Goal: Task Accomplishment & Management: Manage account settings

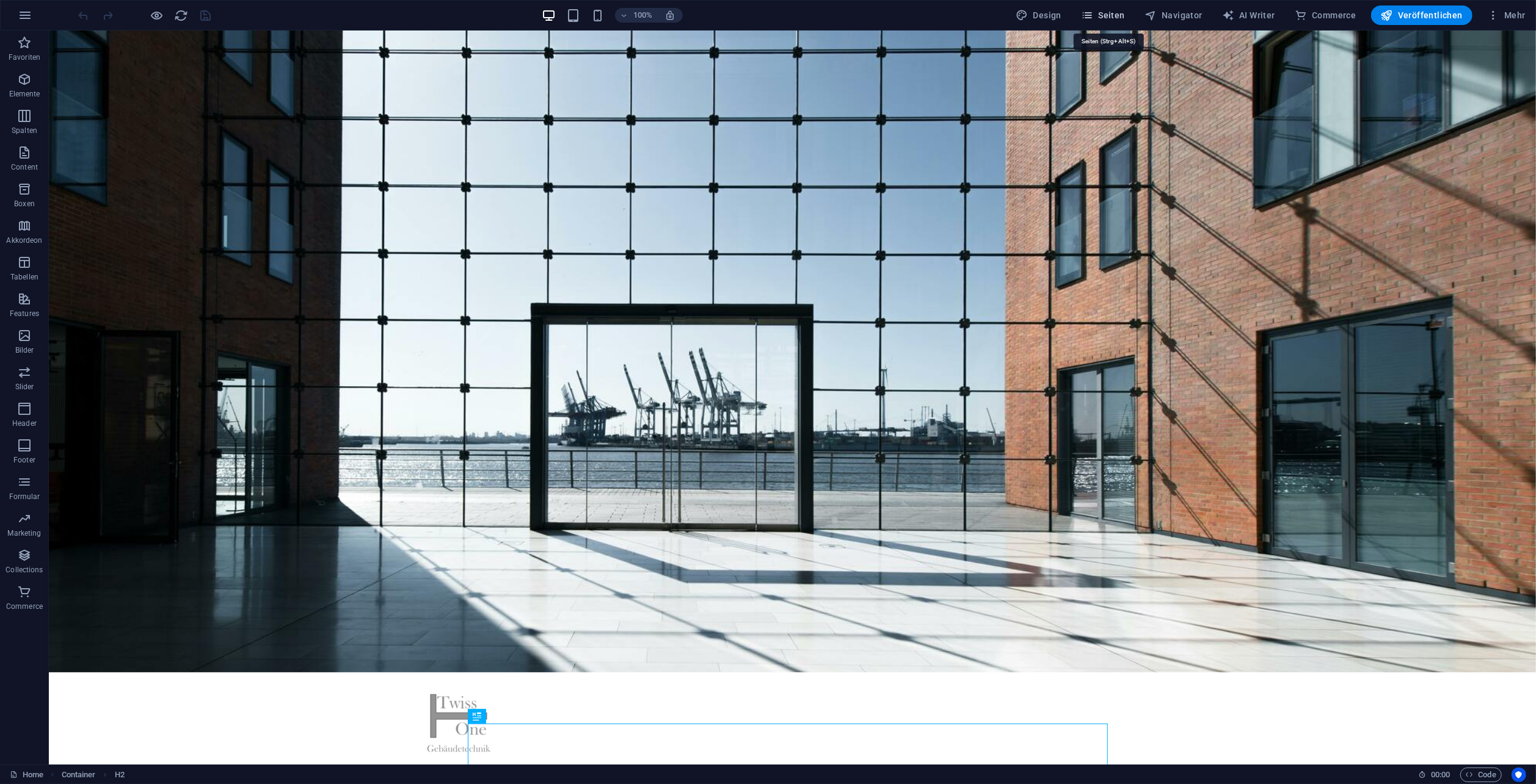
click at [1109, 14] on span "Seiten" at bounding box center [1103, 15] width 44 height 12
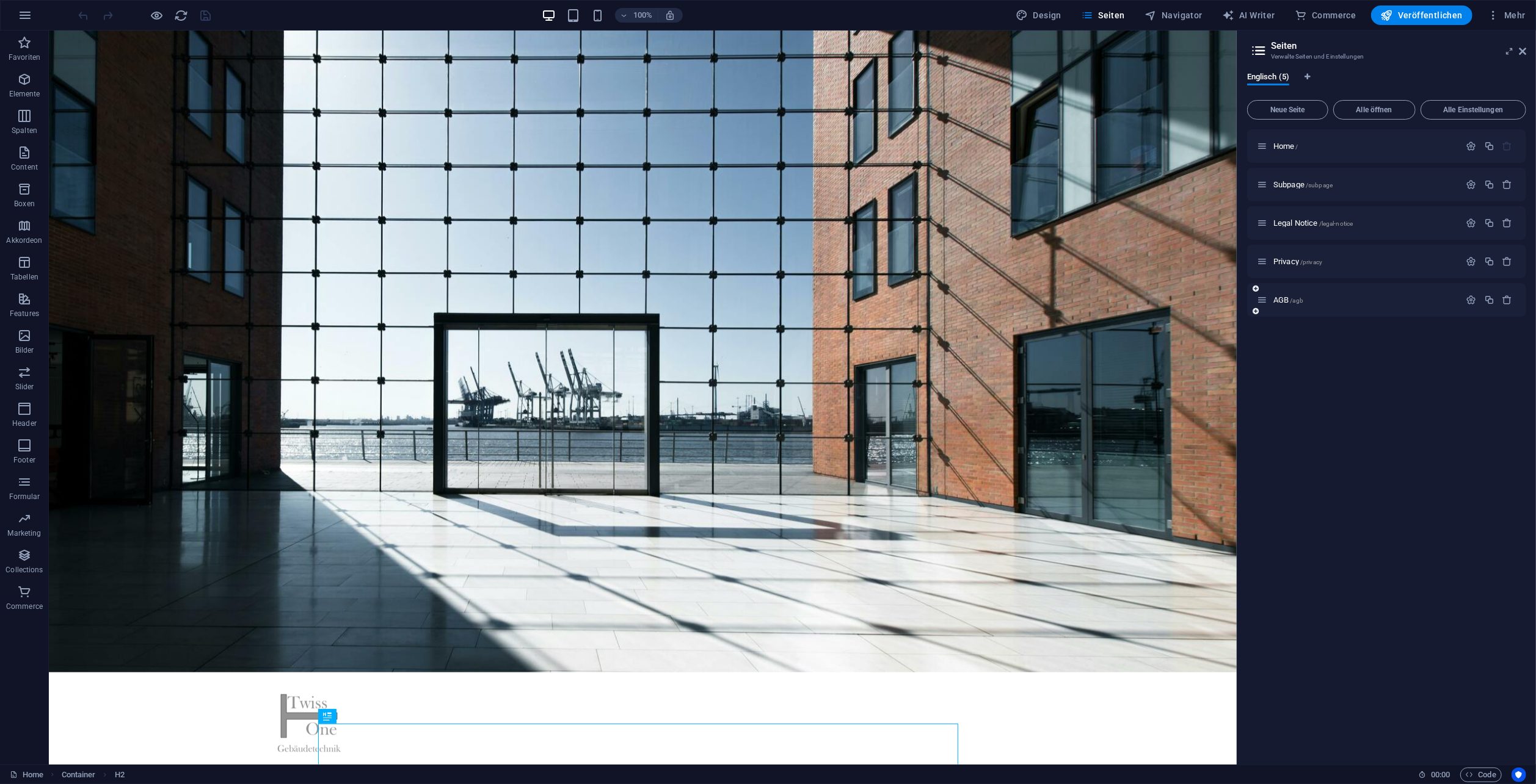
click at [1316, 304] on div "AGB /agb" at bounding box center [1358, 300] width 203 height 14
click at [1284, 298] on span "AGB /agb" at bounding box center [1288, 300] width 30 height 9
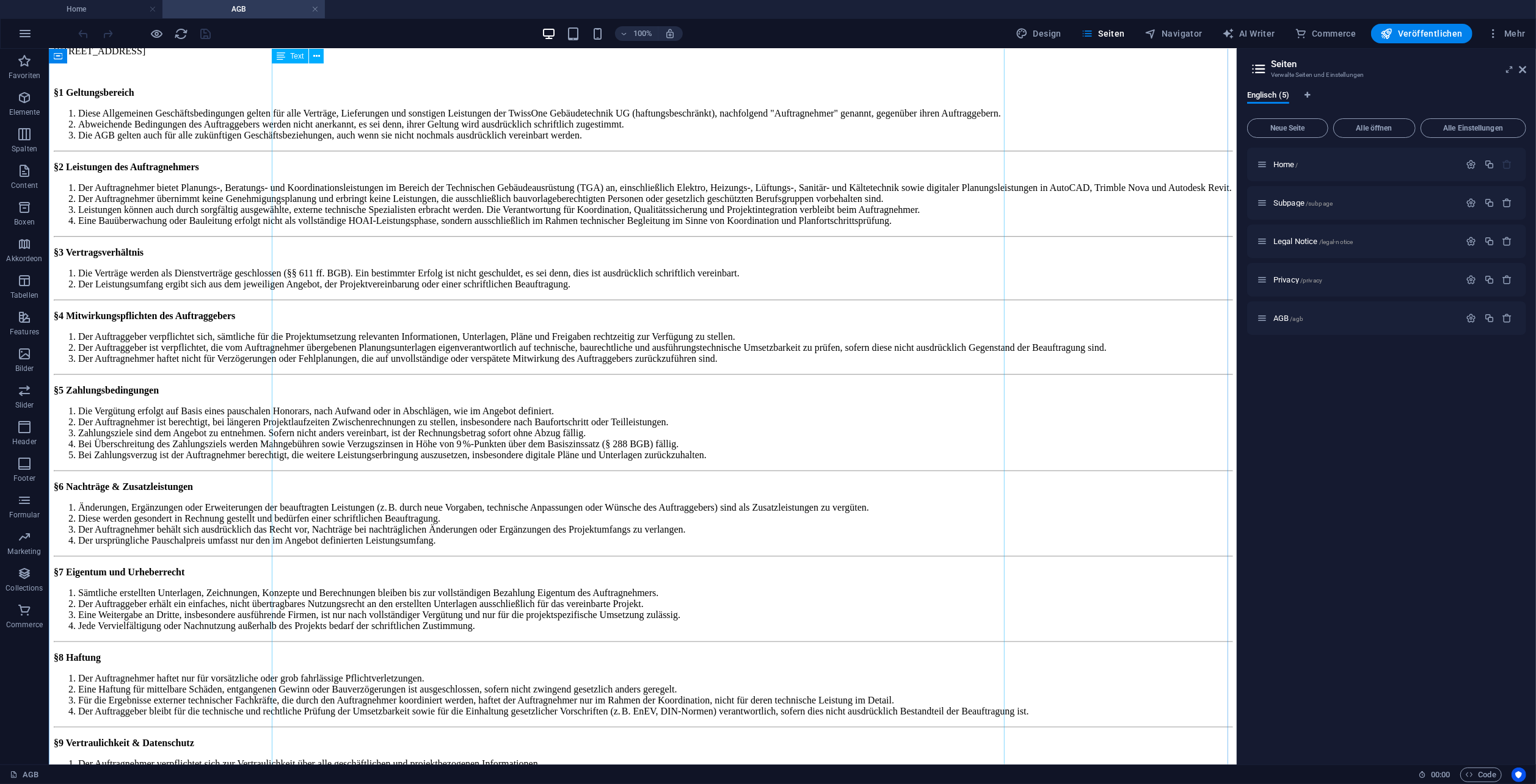
scroll to position [213, 0]
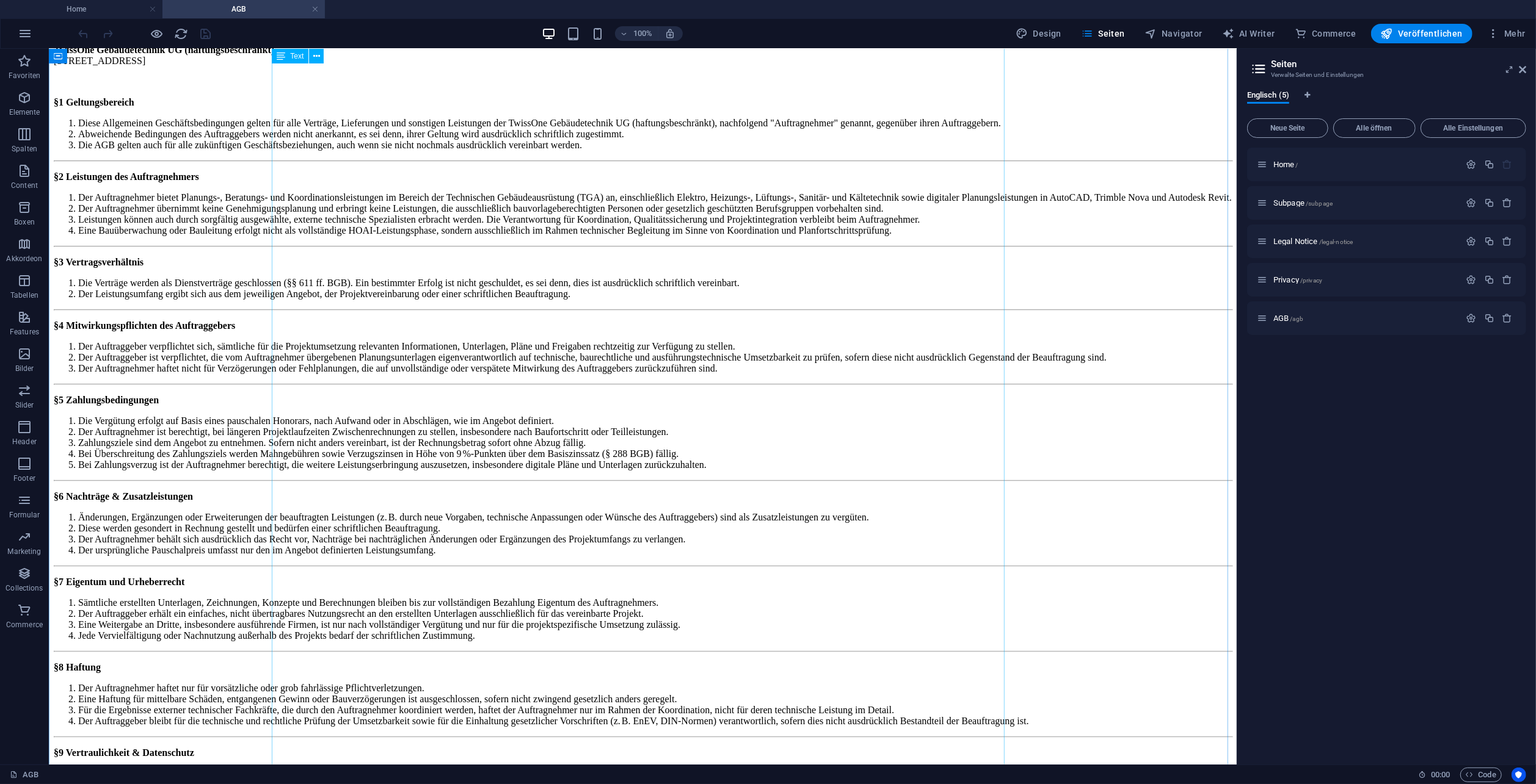
click at [317, 451] on div "Allgemeine Geschäftsbedingungen (AGB) TwissOne Gebäudetechnik UG (haftungsbesch…" at bounding box center [642, 496] width 1178 height 988
click at [276, 438] on div "Allgemeine Geschäftsbedingungen (AGB) TwissOne Gebäudetechnik UG (haftungsbesch…" at bounding box center [642, 496] width 1178 height 988
click at [278, 438] on div "Allgemeine Geschäftsbedingungen (AGB) TwissOne Gebäudetechnik UG (haftungsbesch…" at bounding box center [642, 496] width 1178 height 988
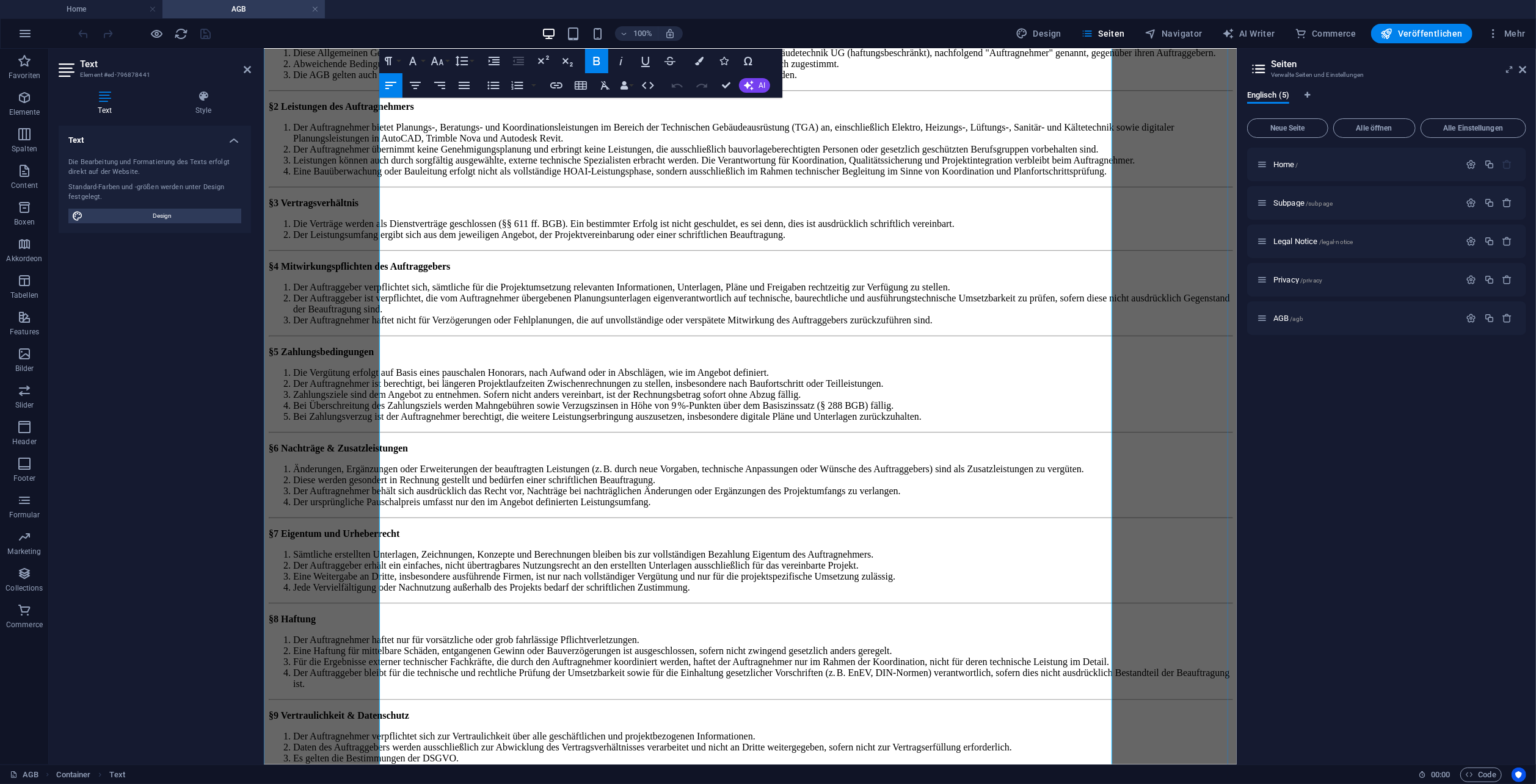
scroll to position [305, 0]
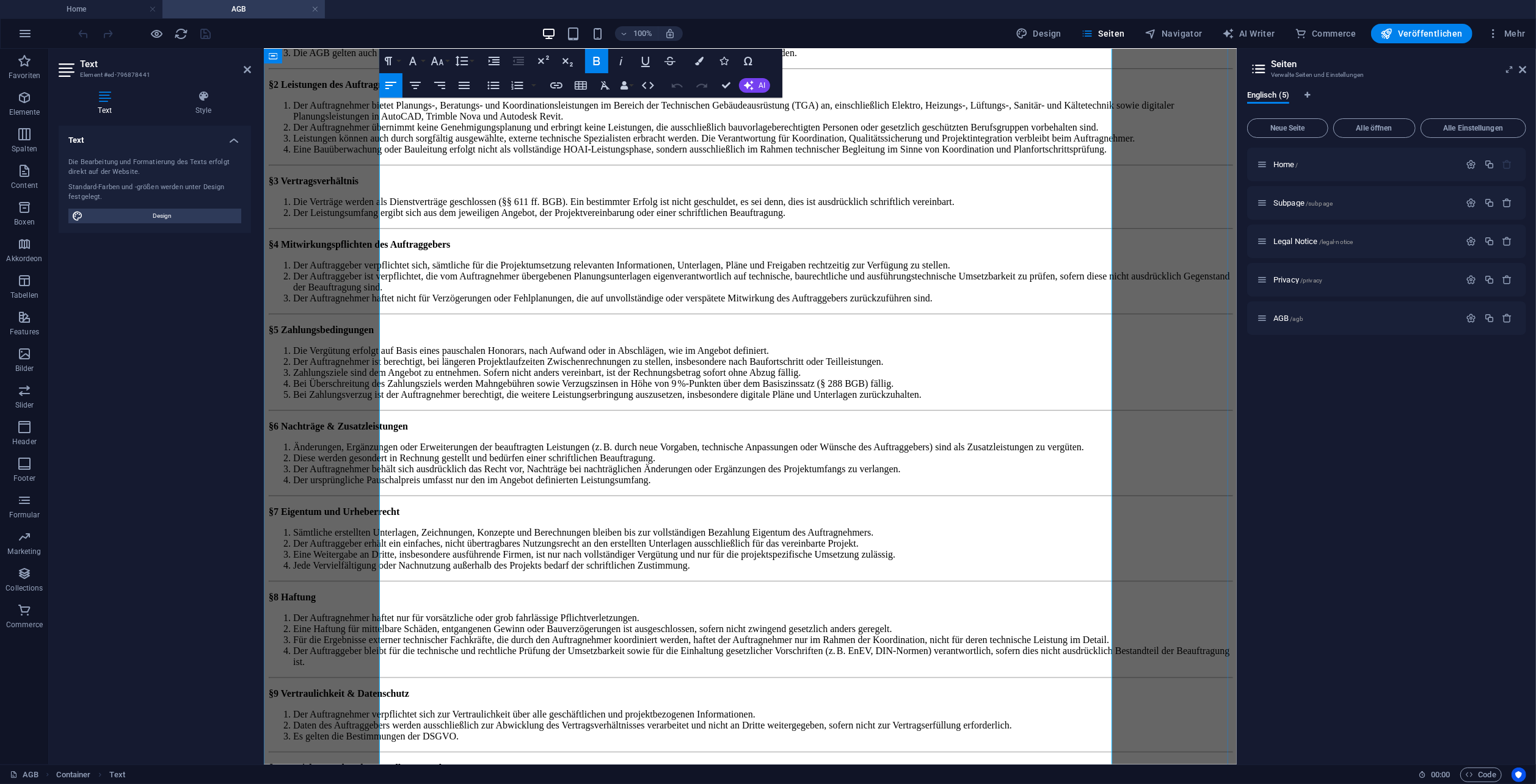
click at [492, 303] on li "Der Auftragnehmer haftet nicht für Verzögerungen oder Fehlplanungen, die auf un…" at bounding box center [762, 298] width 939 height 11
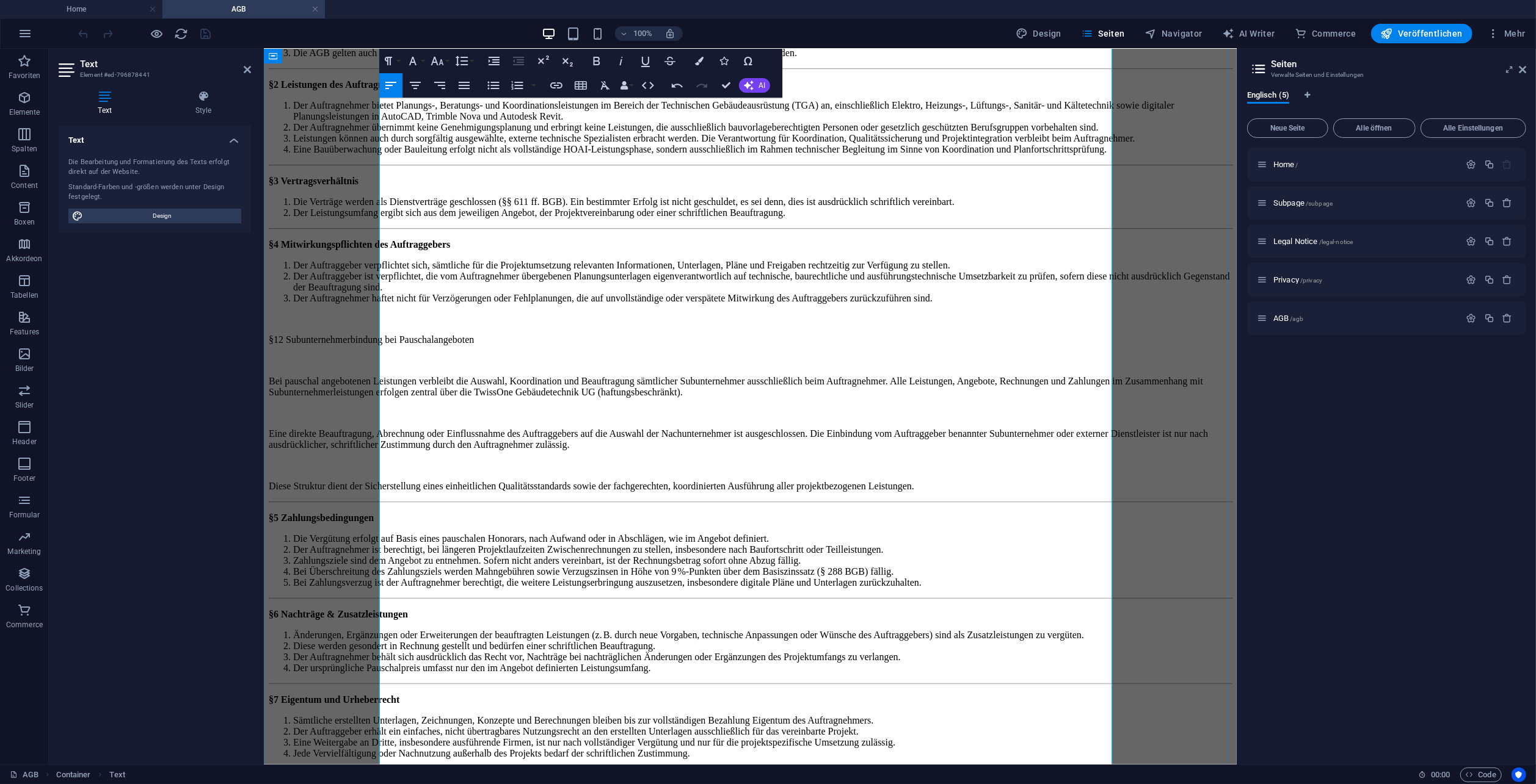
scroll to position [9590, 2]
click at [380, 380] on p "Bei pauschal angebotenen Leistungen verbleibt die Auswahl, Koordination und Bea…" at bounding box center [750, 386] width 963 height 22
click at [381, 436] on p "Eine direkte Beauftragung, Abrechnung oder Einflussnahme des Auftraggebers auf …" at bounding box center [750, 438] width 963 height 22
click at [382, 491] on p "Diese Struktur dient der Sicherstellung eines einheitlichen Qualitätsstandards …" at bounding box center [750, 486] width 963 height 11
click at [381, 435] on p "2. Eine direkte Beauftragung, Abrechnung oder Einflussnahme des Auftraggebers a…" at bounding box center [750, 438] width 963 height 22
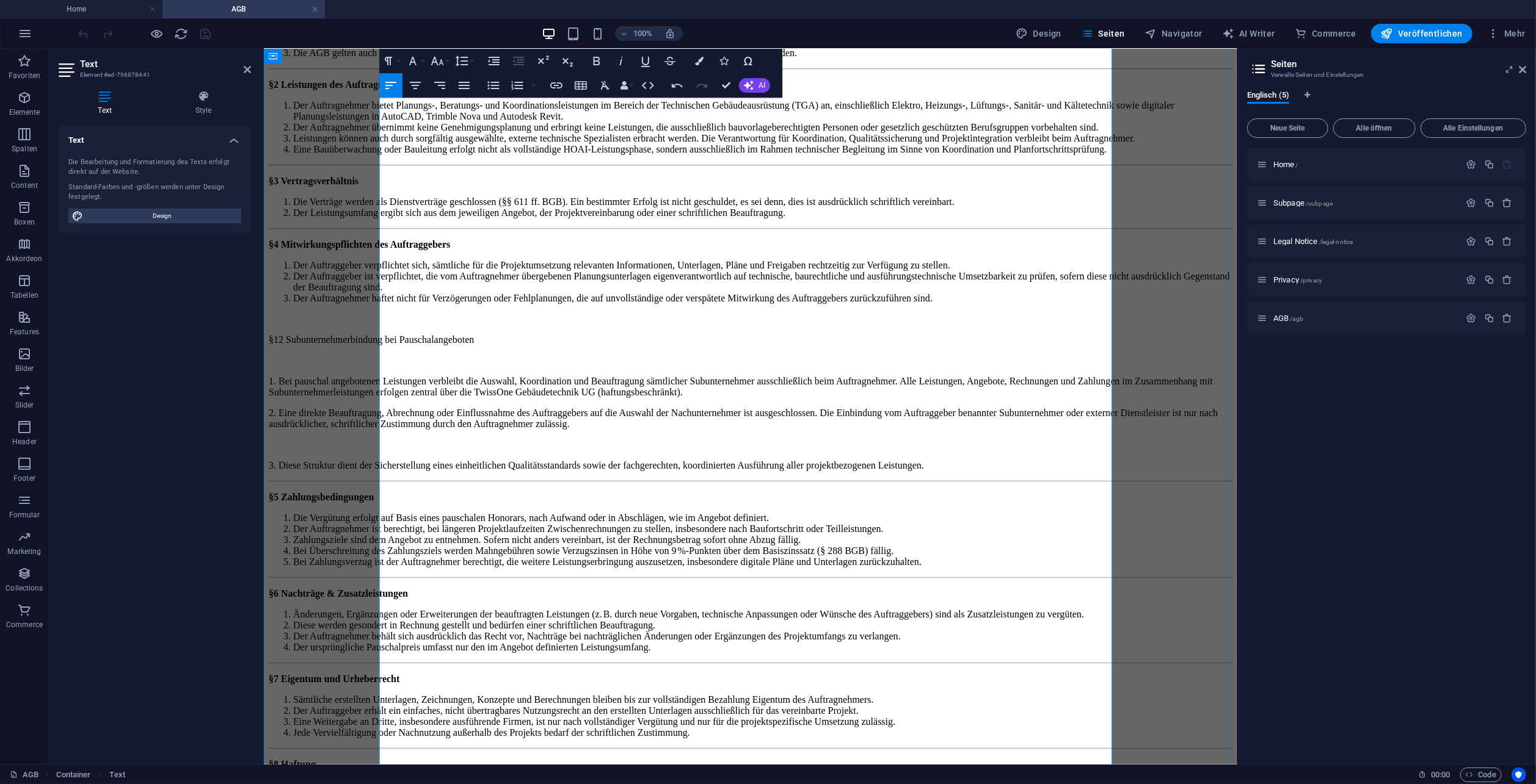
click at [380, 471] on p "3. Diese Struktur dient der Sicherstellung eines einheitlichen Qualitätsstandar…" at bounding box center [750, 465] width 963 height 11
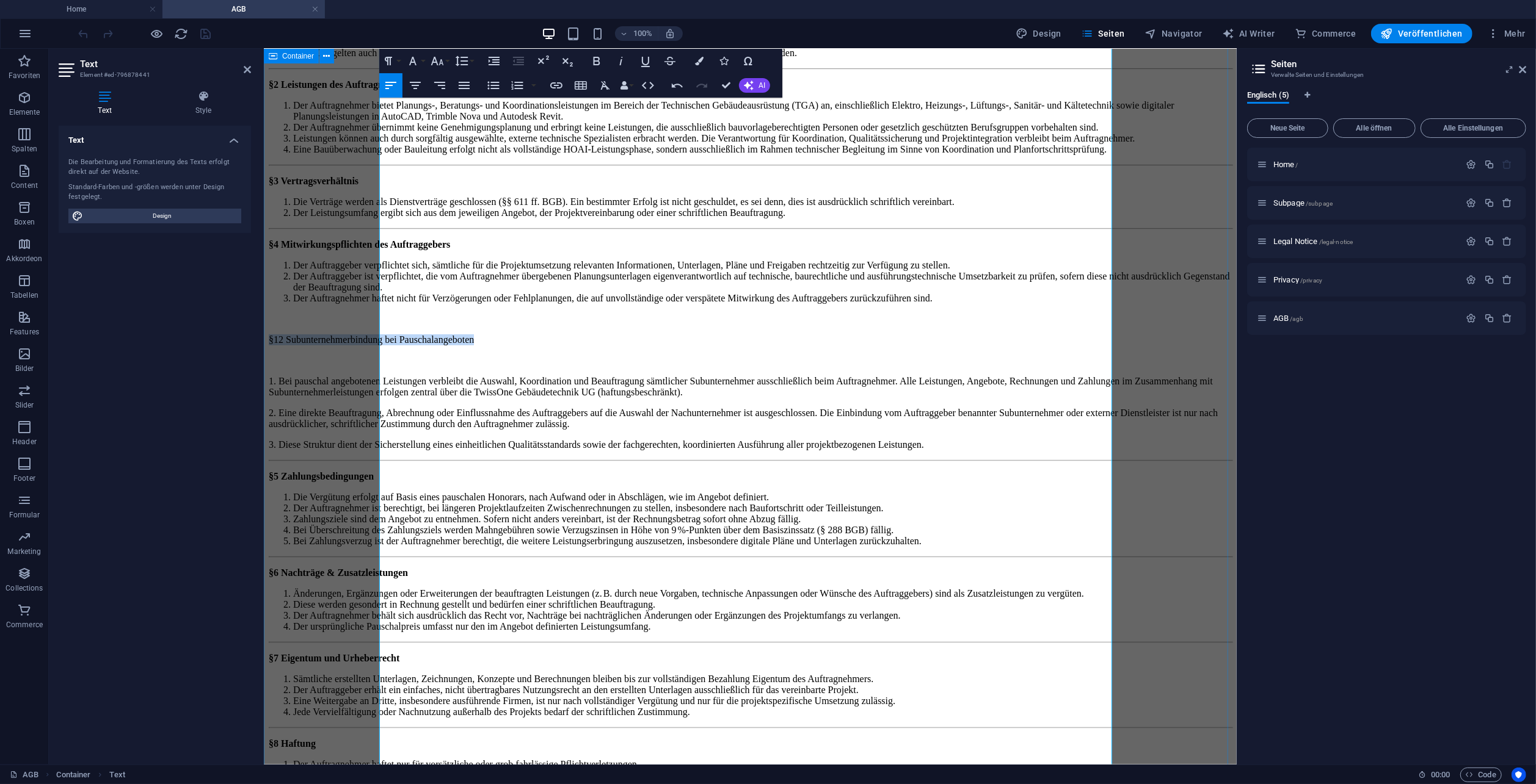
drag, startPoint x: 640, startPoint y: 353, endPoint x: 370, endPoint y: 357, distance: 270.0
click at [370, 357] on div "Allgemeine Geschäftsbedingungen (AGB) TwissOne Gebäudetechnik UG (haftungsbesch…" at bounding box center [750, 499] width 963 height 1178
click at [594, 64] on icon "button" at bounding box center [597, 61] width 7 height 8
click at [605, 389] on p "1. Bei pauschal angebotenen Leistungen verbleibt die Auswahl, Koordination und …" at bounding box center [750, 386] width 963 height 22
drag, startPoint x: 393, startPoint y: 356, endPoint x: 383, endPoint y: 355, distance: 10.0
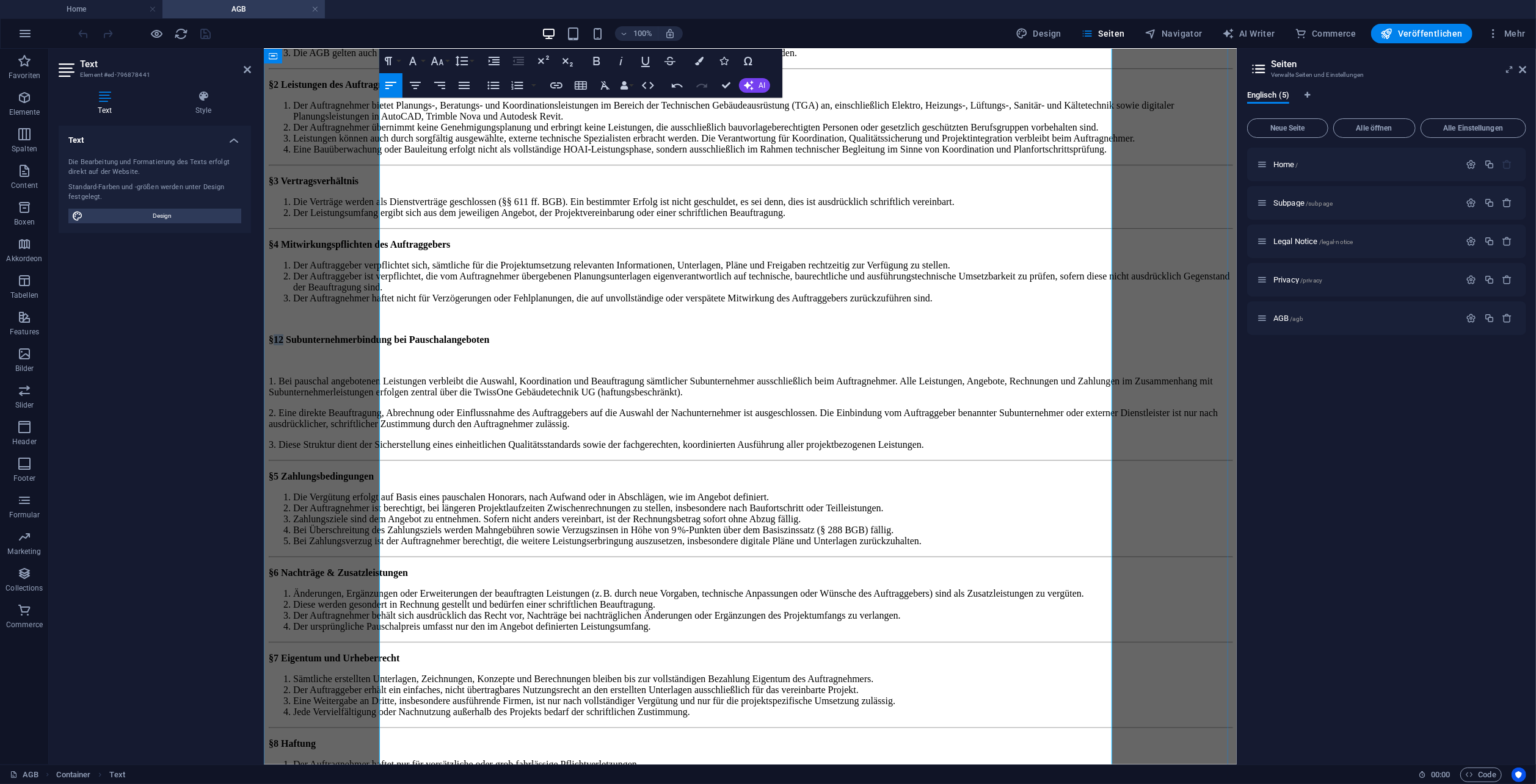
click at [383, 344] on strong "§12 Subunternehmerbindung bei Pauschalangeboten" at bounding box center [379, 340] width 221 height 11
click at [379, 379] on p "1. Bei pauschal angebotenen Leistungen verbleibt die Auswahl, Koordination und …" at bounding box center [750, 386] width 963 height 22
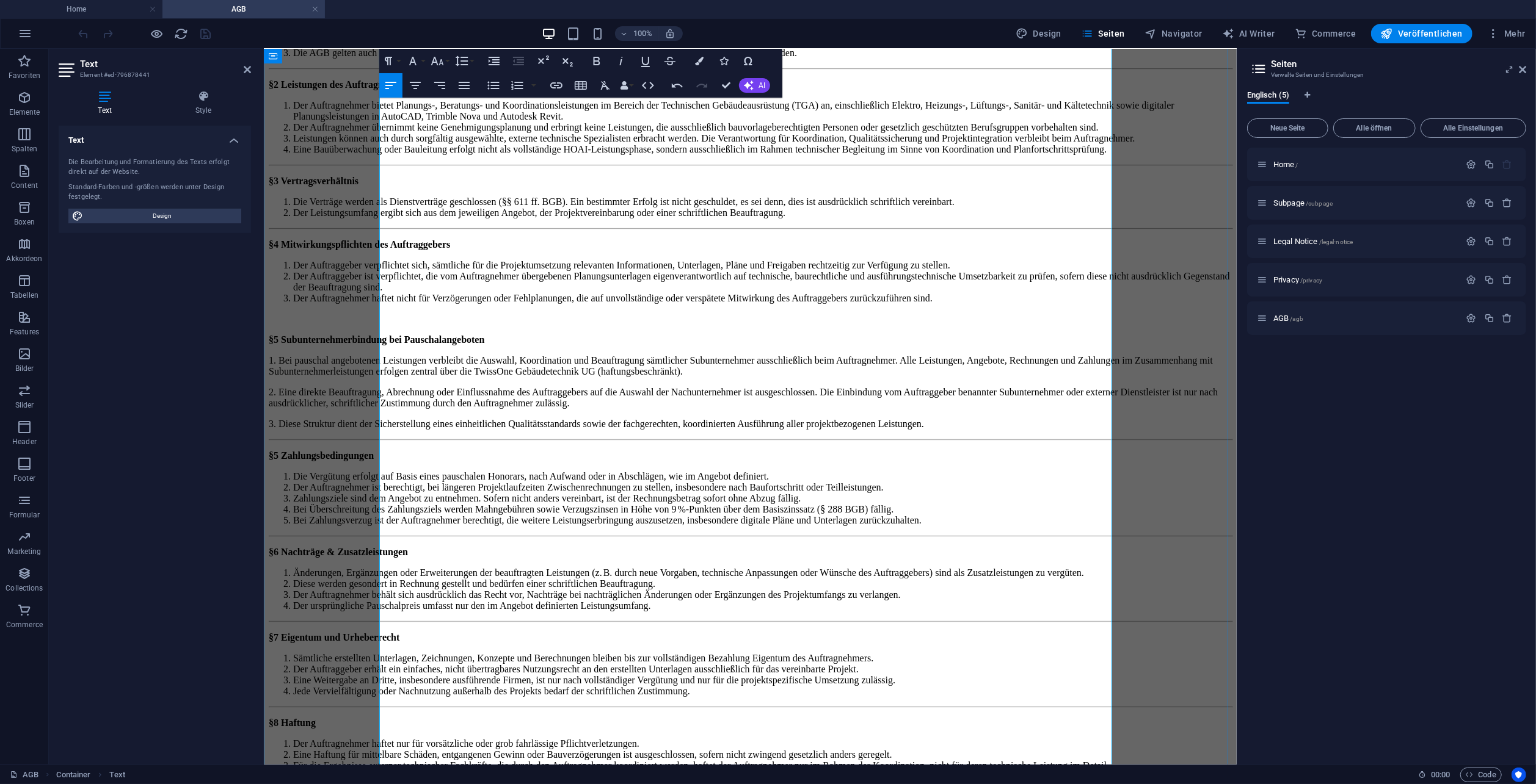
click at [384, 324] on p at bounding box center [750, 319] width 963 height 11
click at [423, 236] on div "Allgemeine Geschäftsbedingungen (AGB) TwissOne Gebäudetechnik UG (haftungsbesch…" at bounding box center [750, 489] width 963 height 1157
click at [414, 218] on li "Der Leistungsumfang ergibt sich aus dem jeweiligen Angebot, der Projektvereinba…" at bounding box center [762, 212] width 939 height 11
click at [380, 344] on strong "§5 Subunternehmerbindung bei Pauschalangeboten" at bounding box center [376, 340] width 215 height 11
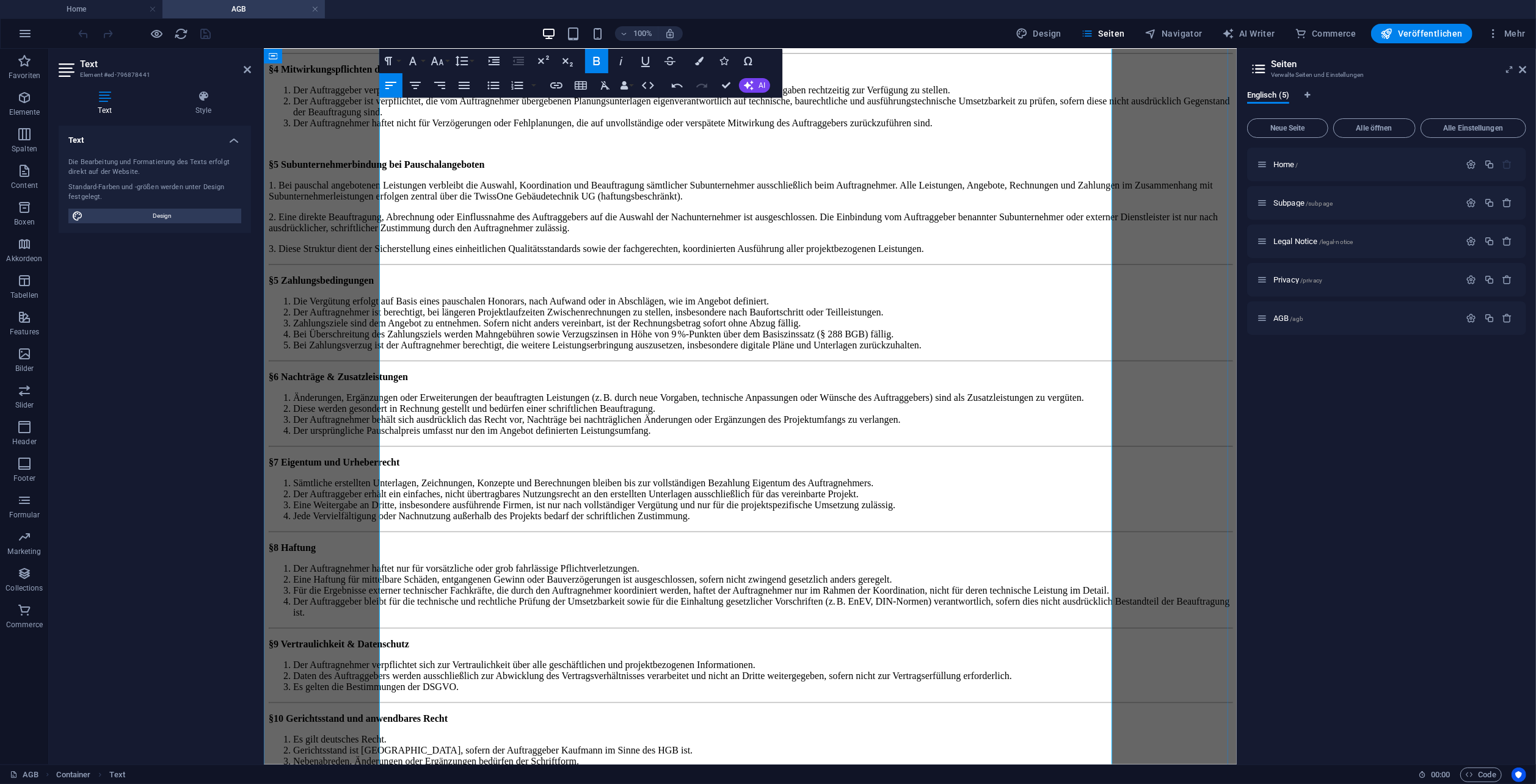
scroll to position [488, 0]
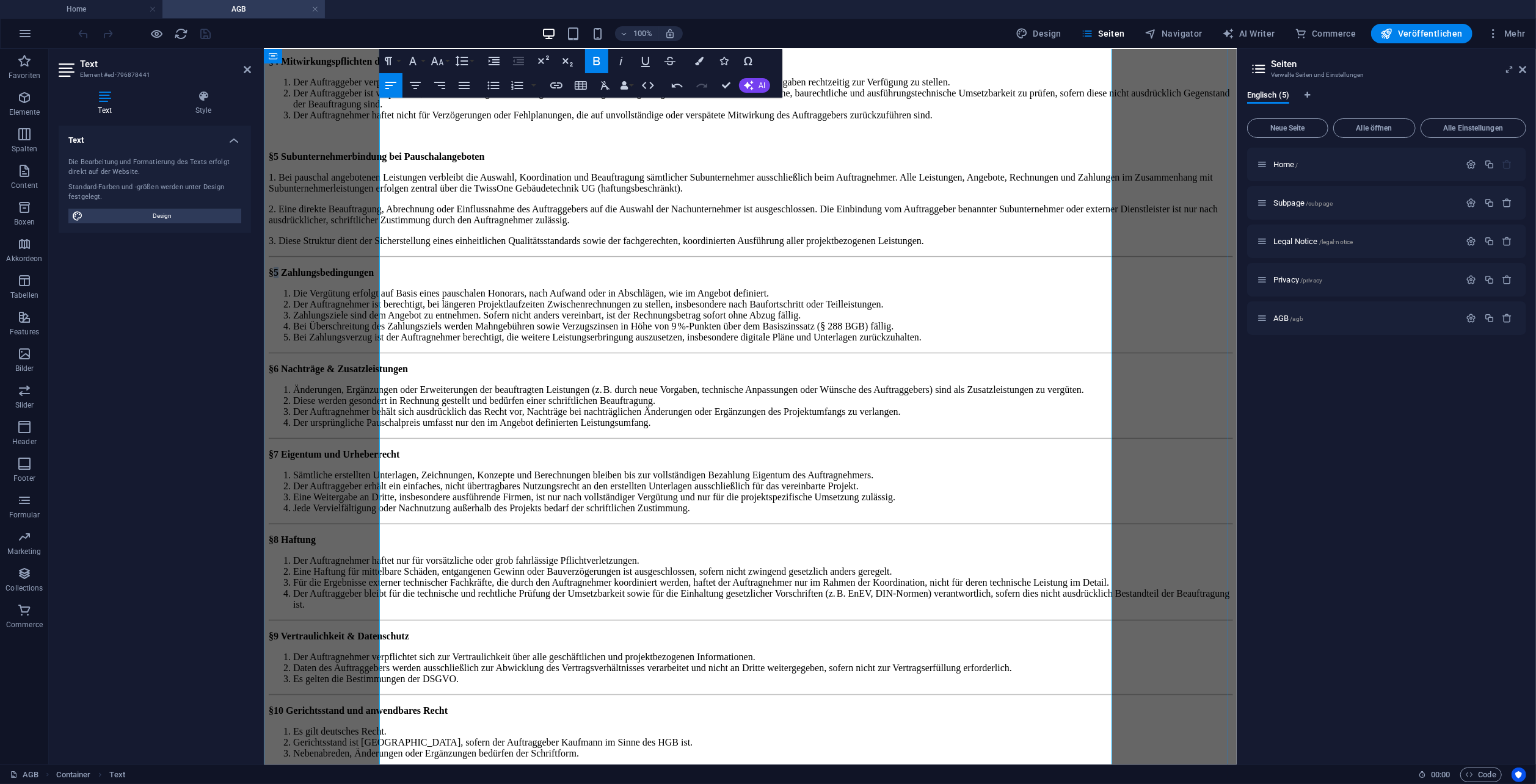
click at [373, 277] on strong "§5 Zahlungsbedingungen" at bounding box center [321, 272] width 105 height 11
click at [385, 373] on strong "§6 Nachträge & Zusatzleistungen" at bounding box center [338, 369] width 140 height 11
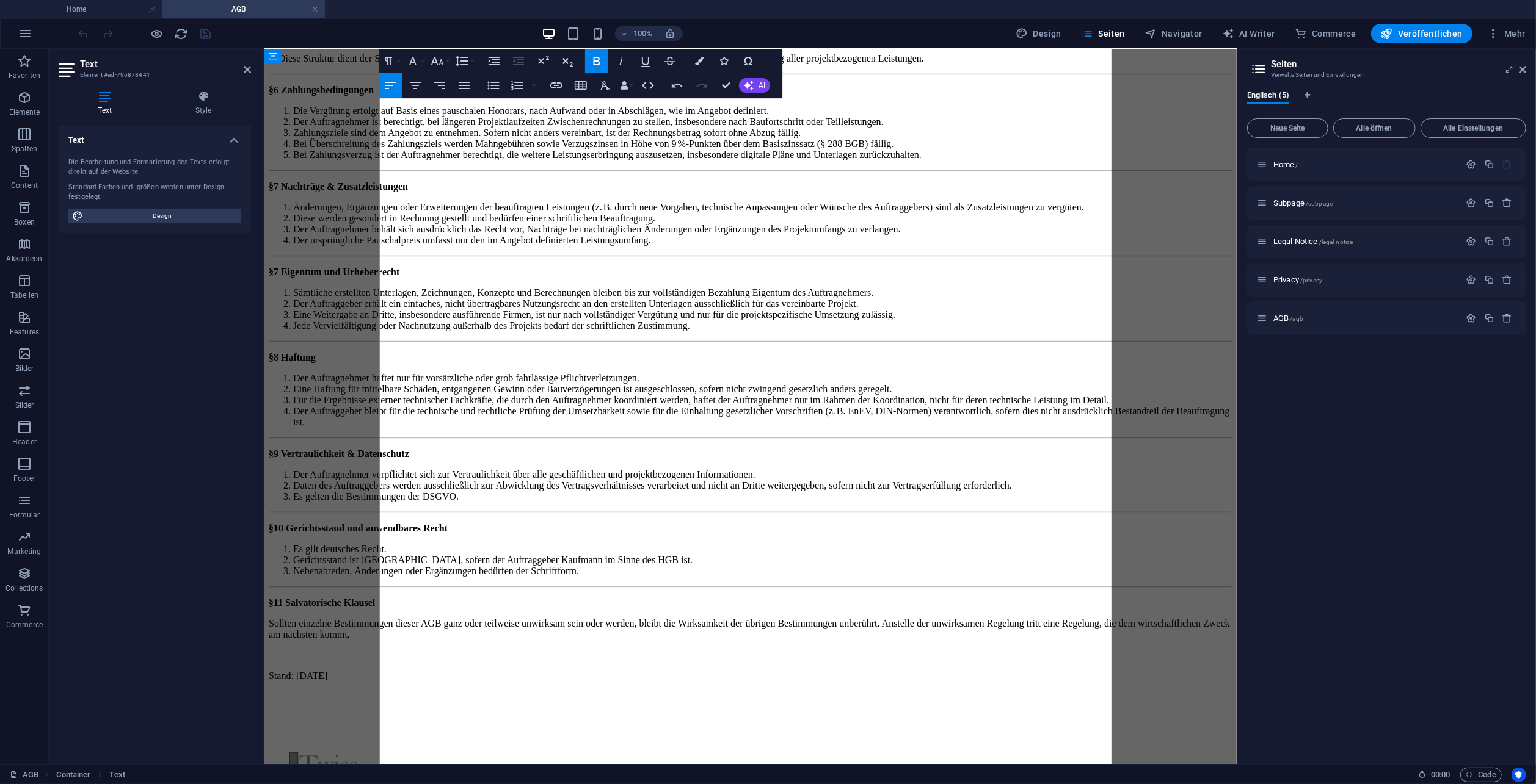
scroll to position [671, 0]
click at [386, 276] on strong "§7 Eigentum und Urheberrecht" at bounding box center [334, 271] width 130 height 11
click at [315, 362] on strong "§8 Haftung" at bounding box center [291, 356] width 47 height 11
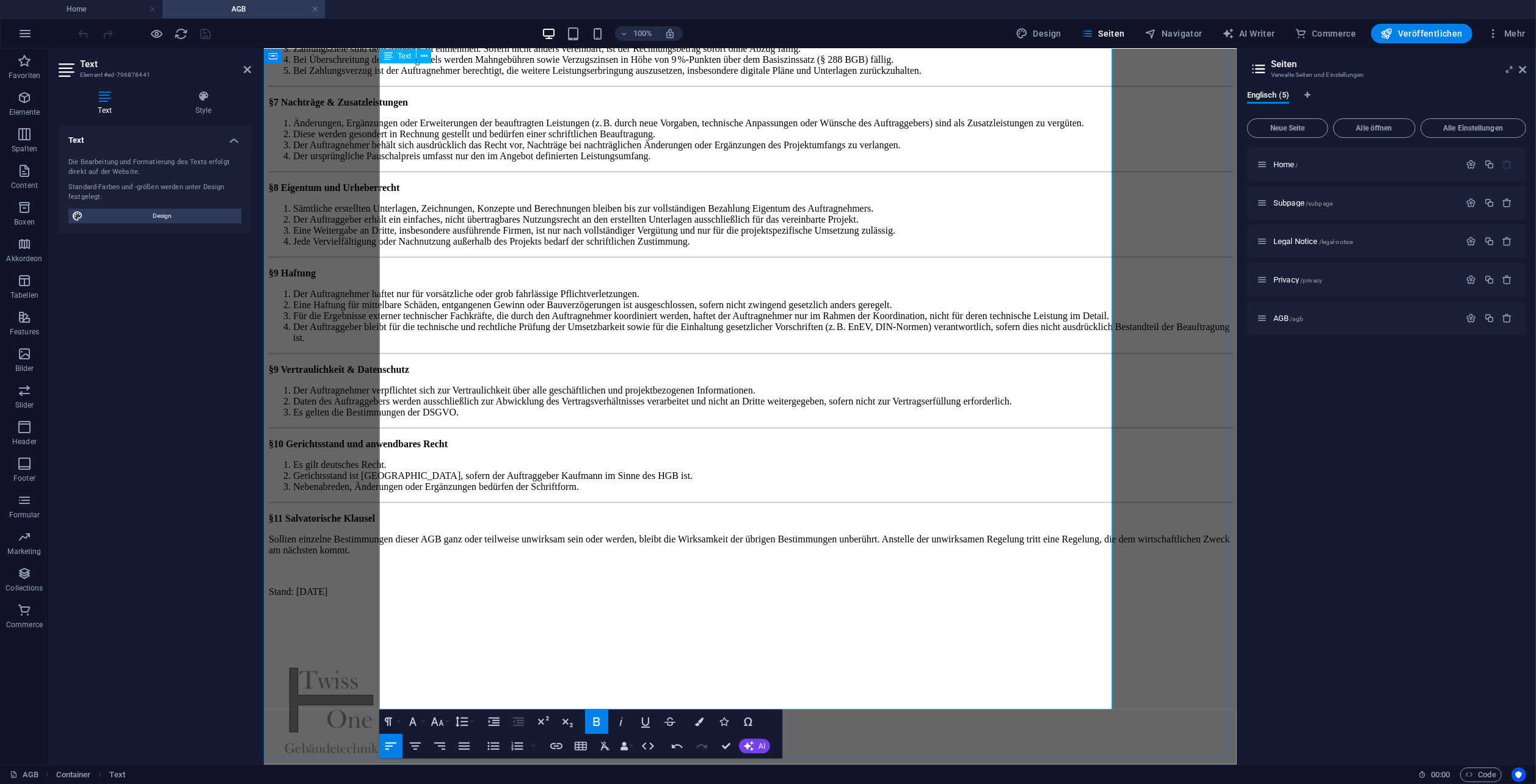
scroll to position [793, 0]
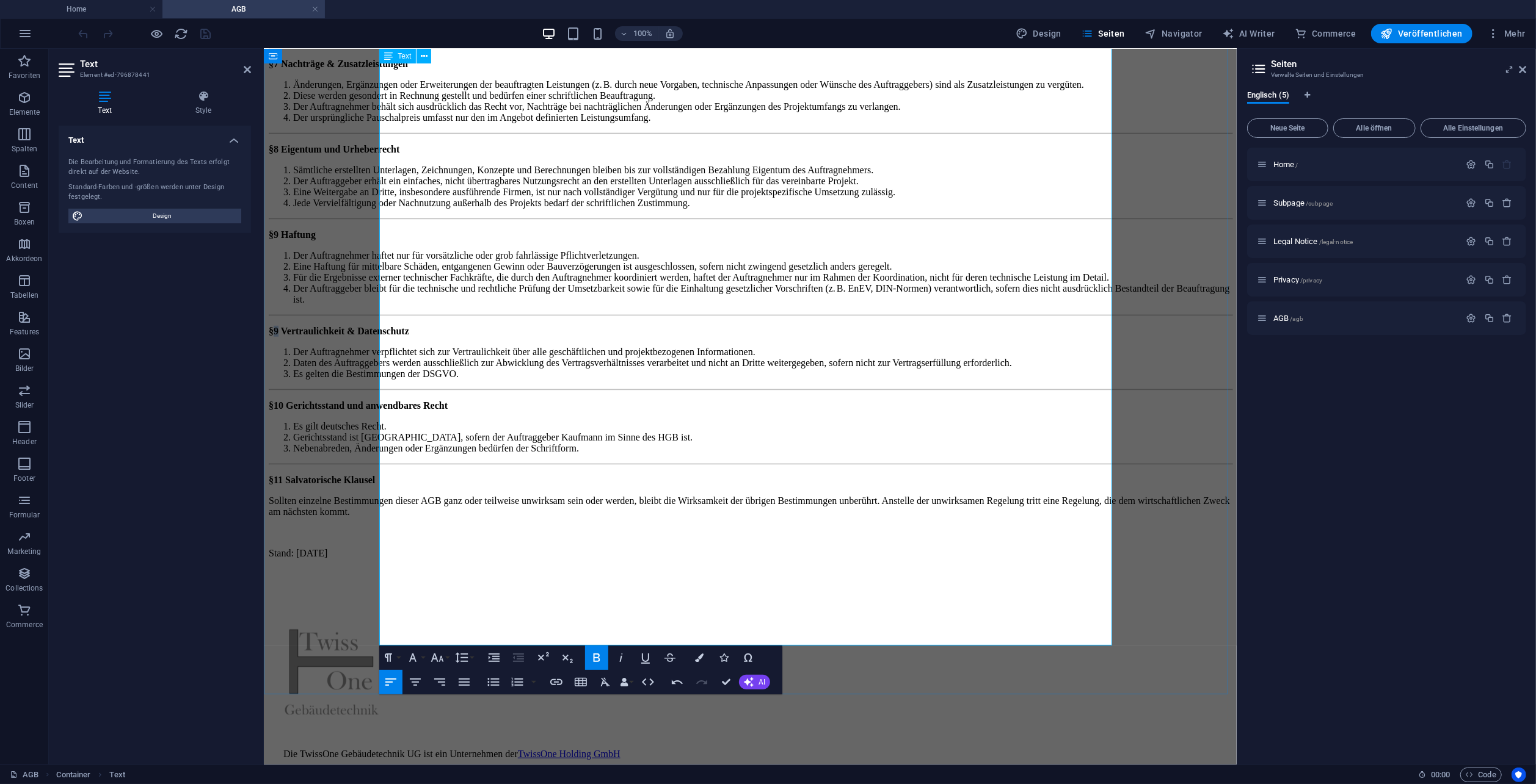
click at [386, 336] on strong "§9 Vertraulichkeit & Datenschutz" at bounding box center [338, 331] width 140 height 11
drag, startPoint x: 393, startPoint y: 509, endPoint x: 389, endPoint y: 503, distance: 7.2
click at [389, 410] on strong "§10 Gerichtsstand und anwendbares Recht" at bounding box center [357, 405] width 179 height 11
click at [374, 484] on strong "§11 Salvatorische Klausel" at bounding box center [321, 480] width 107 height 11
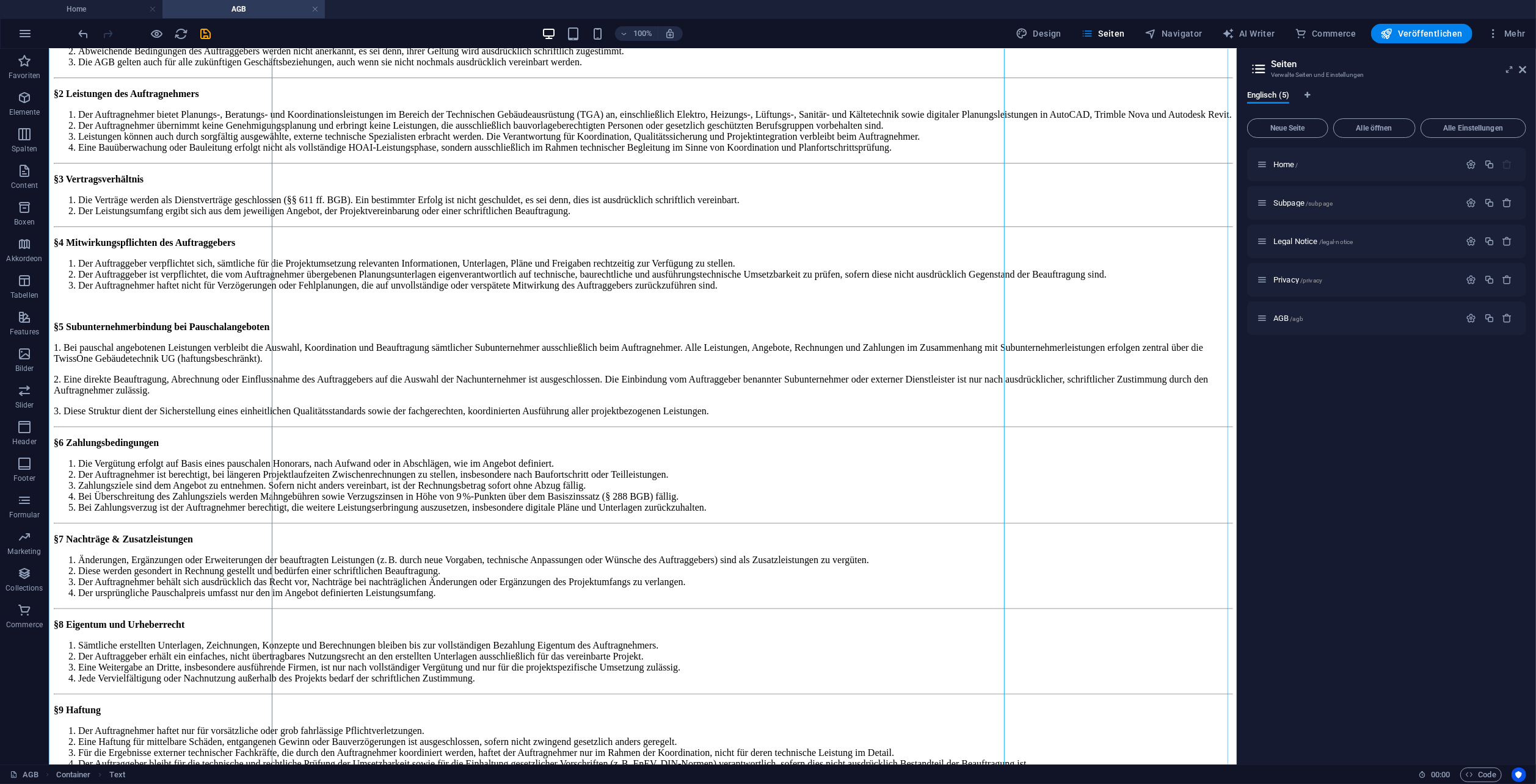
scroll to position [305, 0]
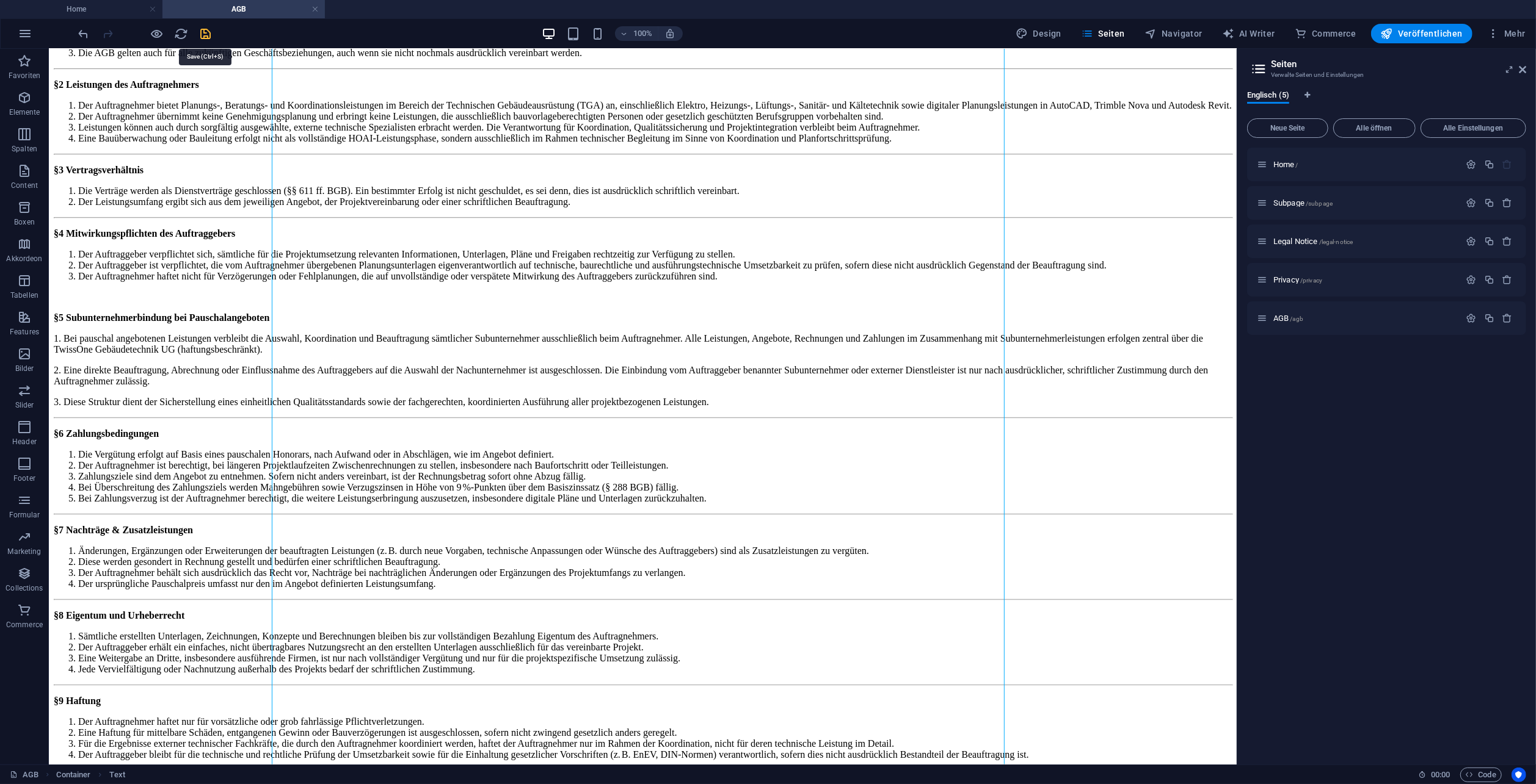
click at [209, 36] on icon "save" at bounding box center [206, 34] width 14 height 14
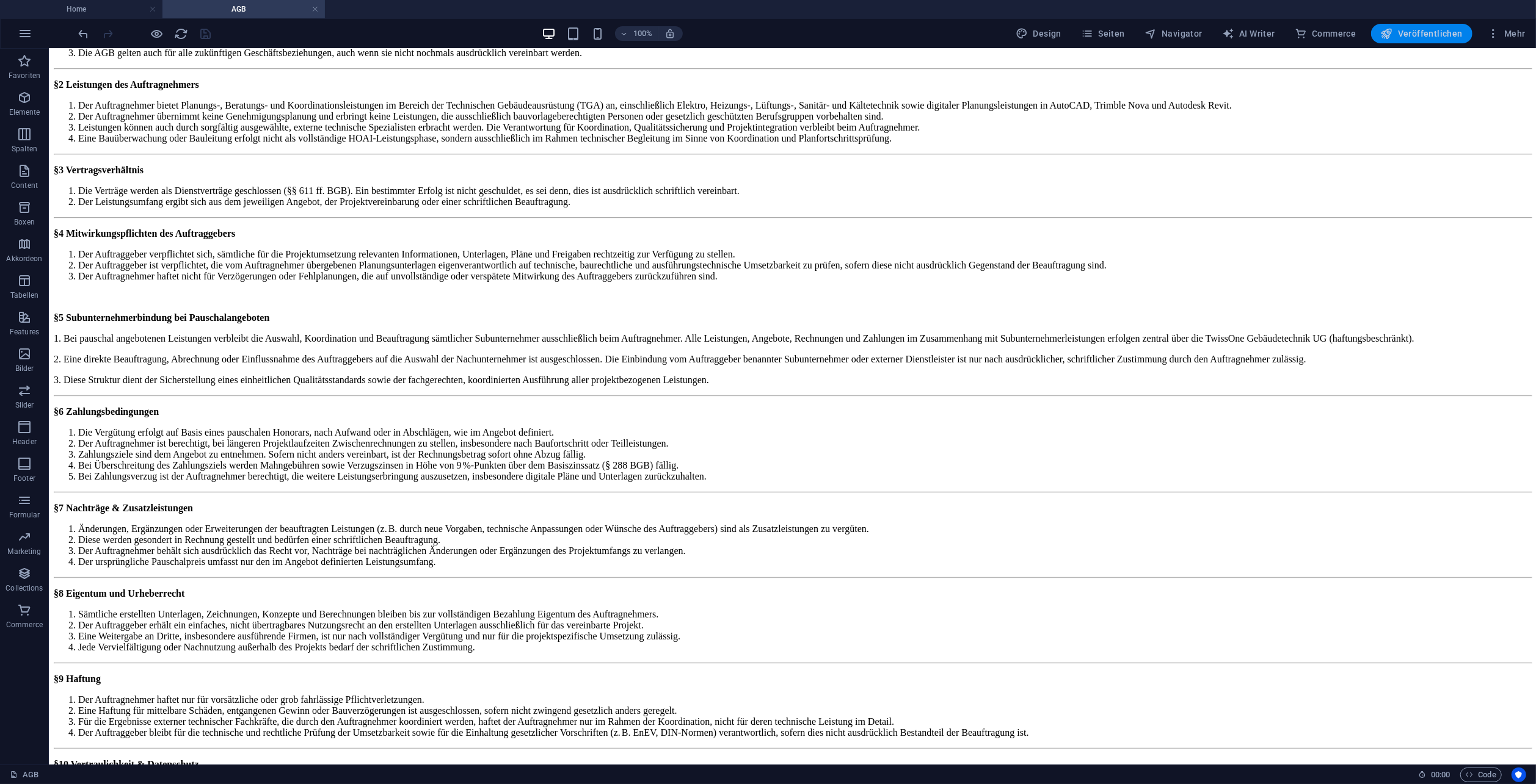
click at [1426, 38] on span "Veröffentlichen" at bounding box center [1422, 34] width 82 height 12
